Goal: Navigation & Orientation: Find specific page/section

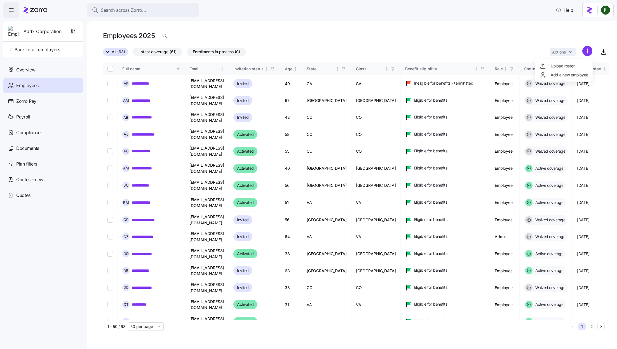
click at [11, 6] on html "**********" at bounding box center [308, 172] width 617 height 345
click at [10, 12] on icon "button" at bounding box center [11, 10] width 7 height 7
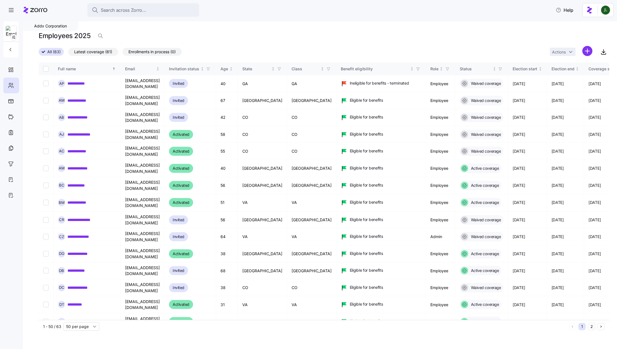
click at [32, 11] on icon at bounding box center [36, 10] width 24 height 7
click at [38, 8] on icon at bounding box center [36, 10] width 24 height 7
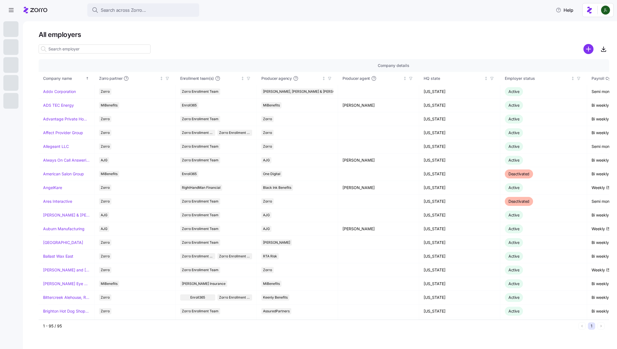
click at [15, 88] on div at bounding box center [10, 83] width 15 height 16
click at [33, 14] on div at bounding box center [36, 10] width 24 height 16
